Goal: Task Accomplishment & Management: Manage account settings

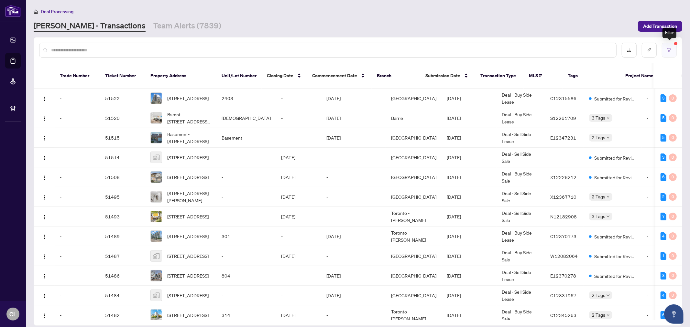
click at [667, 43] on button "button" at bounding box center [669, 50] width 15 height 15
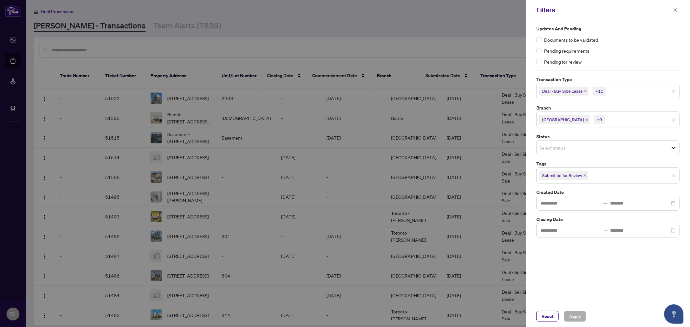
click at [153, 60] on div at bounding box center [345, 163] width 690 height 327
click at [12, 315] on div at bounding box center [345, 163] width 690 height 327
click at [13, 317] on div at bounding box center [345, 163] width 690 height 327
click at [672, 11] on button "button" at bounding box center [675, 10] width 8 height 8
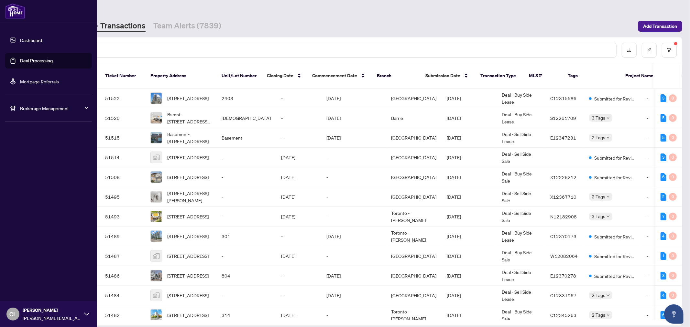
click at [21, 313] on div "CL [PERSON_NAME] [PERSON_NAME][EMAIL_ADDRESS][DOMAIN_NAME]" at bounding box center [48, 315] width 97 height 26
click at [23, 286] on span "Logout" at bounding box center [26, 289] width 15 height 10
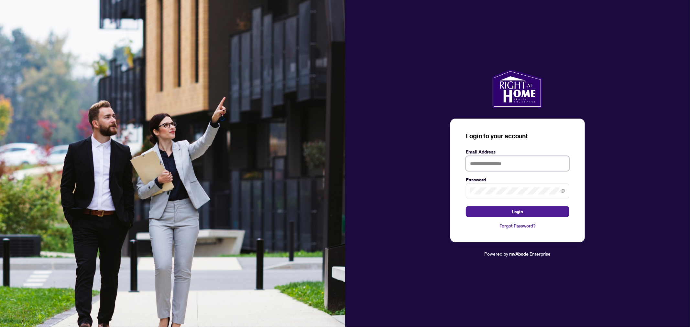
type input "**********"
